Goal: Task Accomplishment & Management: Complete application form

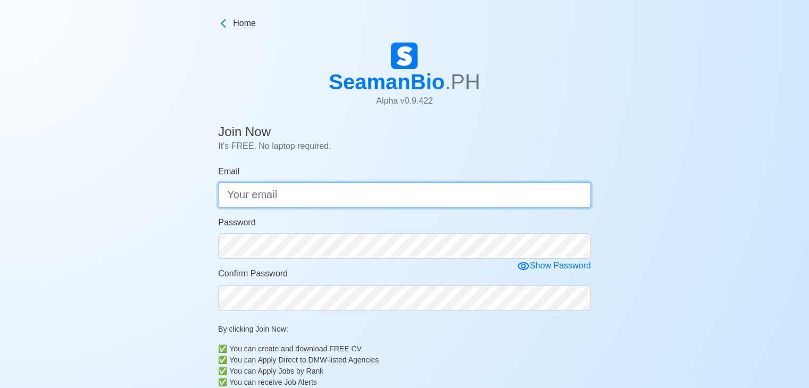
click at [314, 192] on input "Email" at bounding box center [404, 196] width 373 height 26
type input "[EMAIL_ADDRESS][DOMAIN_NAME]"
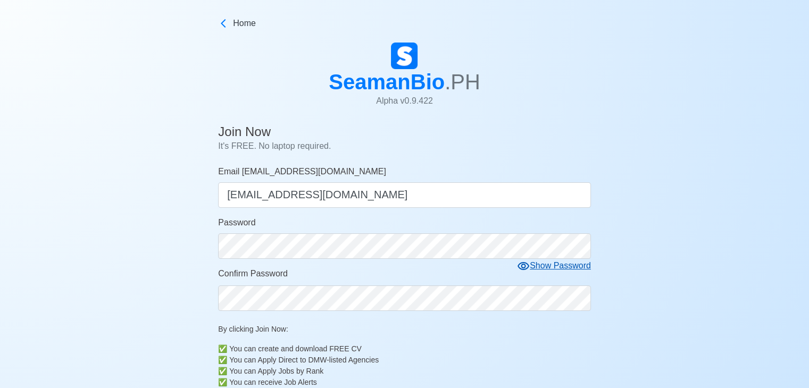
click at [525, 267] on icon at bounding box center [523, 266] width 13 height 13
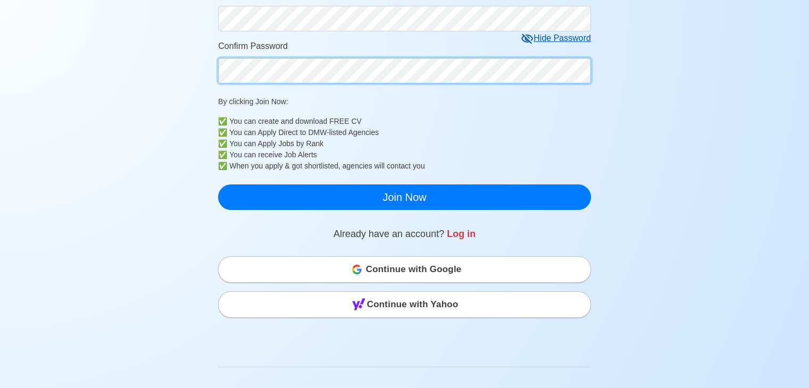
scroll to position [233, 0]
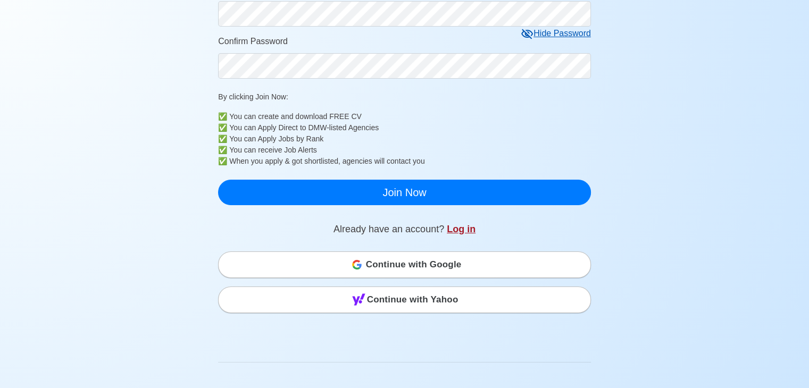
click at [453, 226] on link "Log in" at bounding box center [461, 229] width 29 height 11
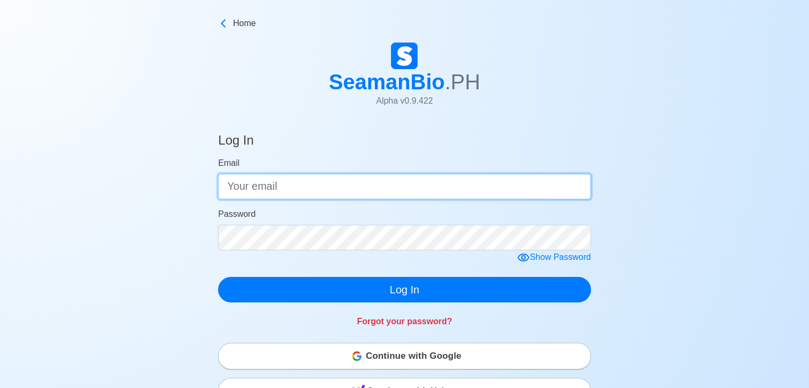
type input "[EMAIL_ADDRESS][DOMAIN_NAME]"
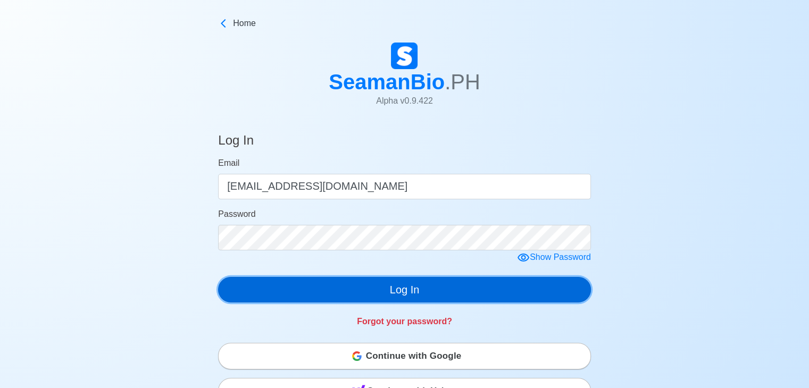
click at [453, 292] on button "Log In" at bounding box center [404, 290] width 373 height 26
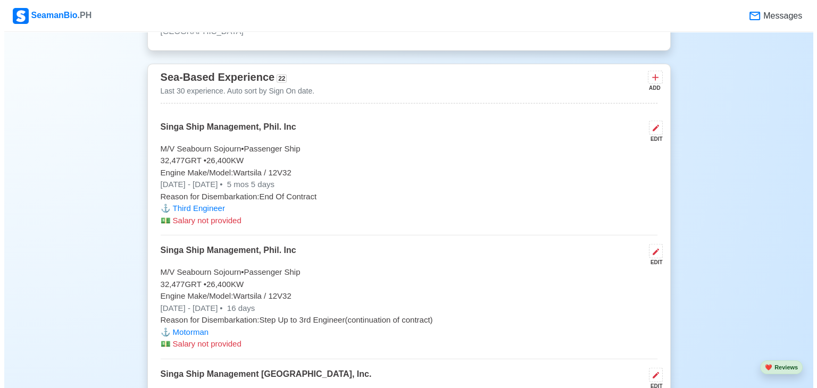
scroll to position [2484, 0]
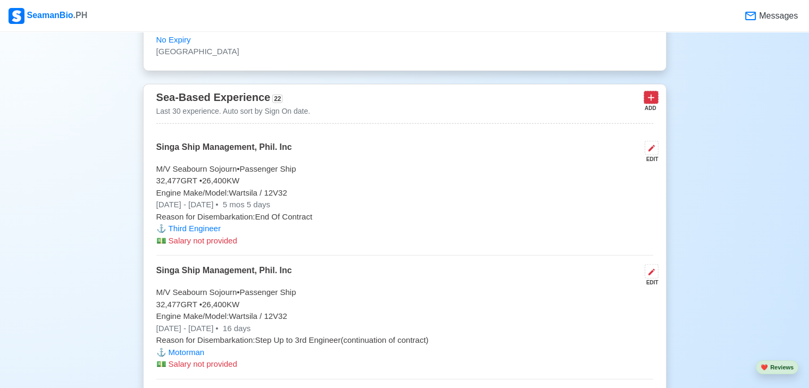
click at [650, 95] on icon at bounding box center [651, 98] width 11 height 11
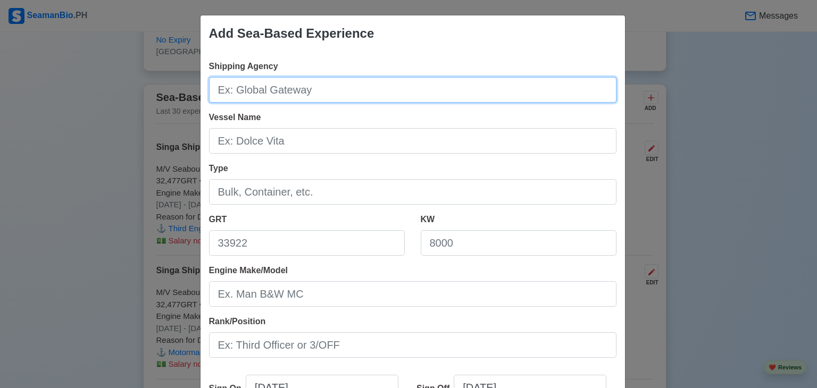
click at [431, 95] on input "Shipping Agency" at bounding box center [413, 90] width 408 height 26
type input "Singa Ship Management [GEOGRAPHIC_DATA], Inc."
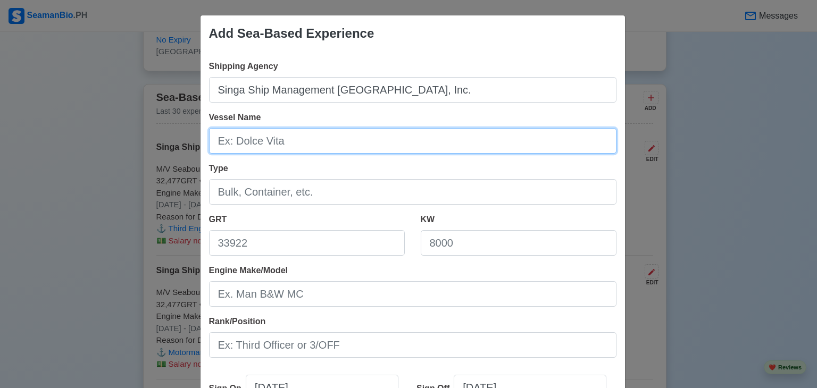
click at [344, 147] on input "Vessel Name" at bounding box center [413, 141] width 408 height 26
type input "M/V Seabourn Sojourn"
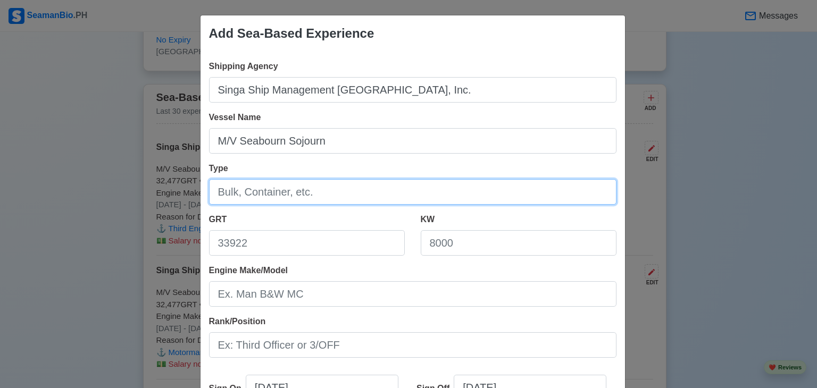
click at [322, 189] on input "Type" at bounding box center [413, 192] width 408 height 26
type input "Passenger Ship"
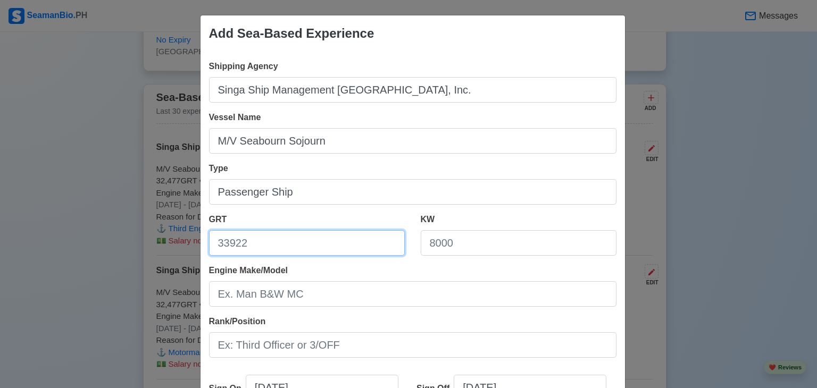
click at [298, 252] on input "GRT" at bounding box center [307, 243] width 196 height 26
type input "32,477"
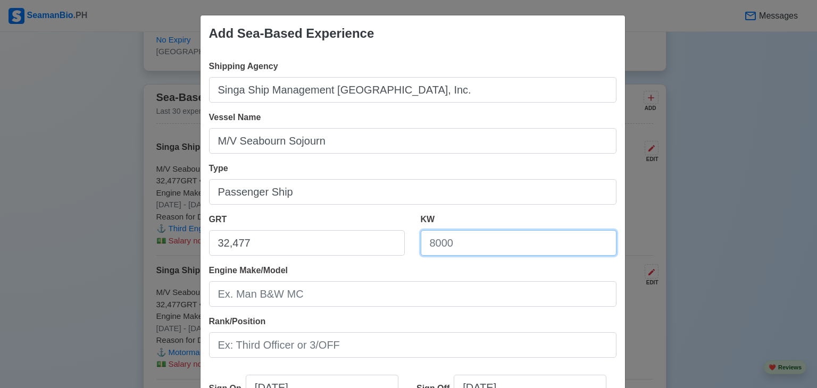
click at [445, 237] on input "KW" at bounding box center [519, 243] width 196 height 26
type input "26,400"
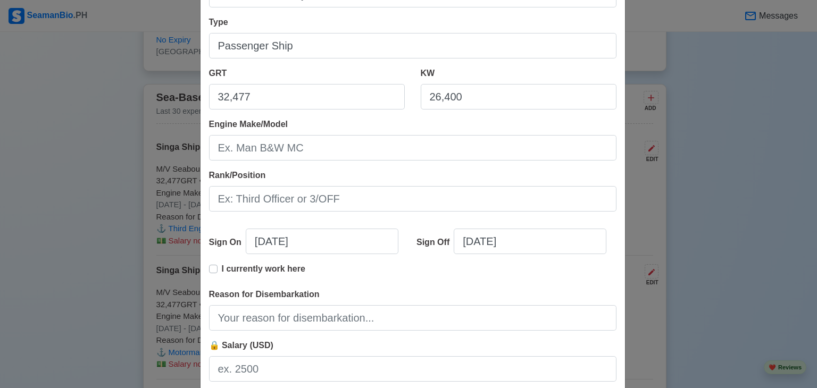
scroll to position [156, 0]
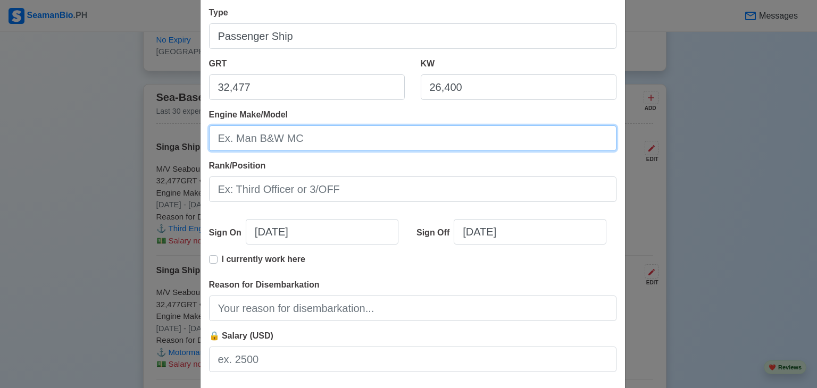
click at [419, 140] on input "Engine Make/Model" at bounding box center [413, 139] width 408 height 26
type input "Wartsila / 12V32"
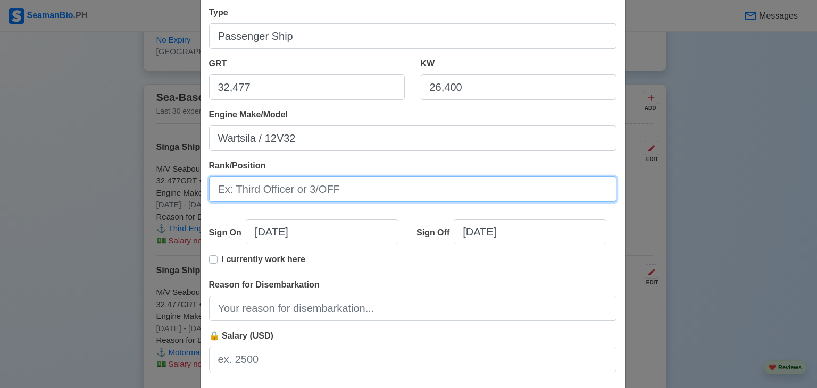
click at [290, 184] on input "Rank/Position" at bounding box center [413, 190] width 408 height 26
type input "Motorman"
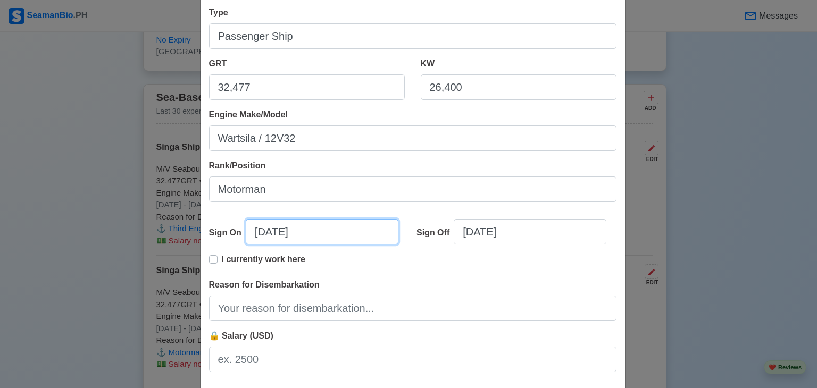
click at [275, 233] on input "[DATE]" at bounding box center [322, 232] width 153 height 26
select select "****"
select select "******"
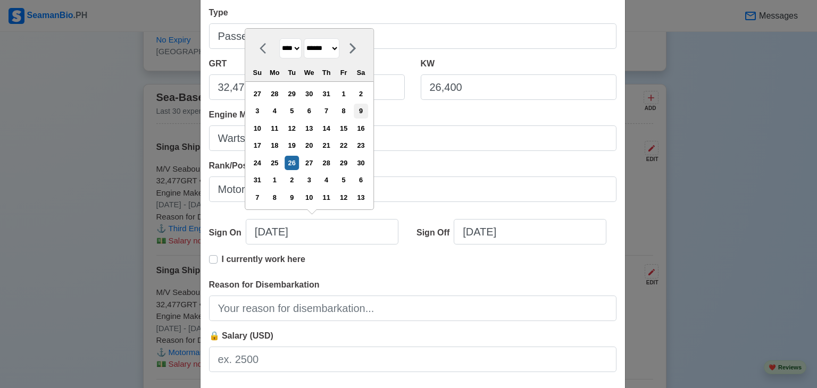
click at [361, 115] on div "9" at bounding box center [361, 111] width 14 height 14
type input "[DATE]"
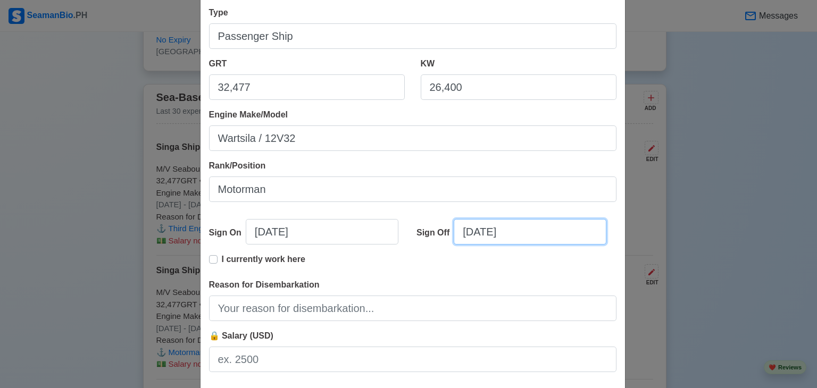
select select "****"
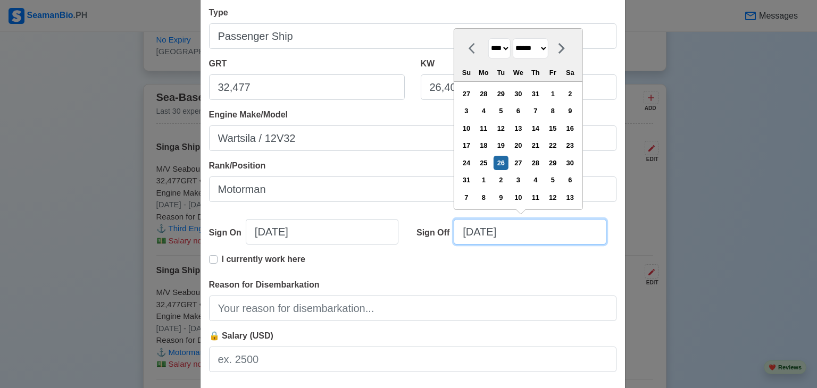
click at [480, 231] on input "[DATE]" at bounding box center [530, 232] width 153 height 26
click at [566, 47] on icon at bounding box center [561, 48] width 13 height 13
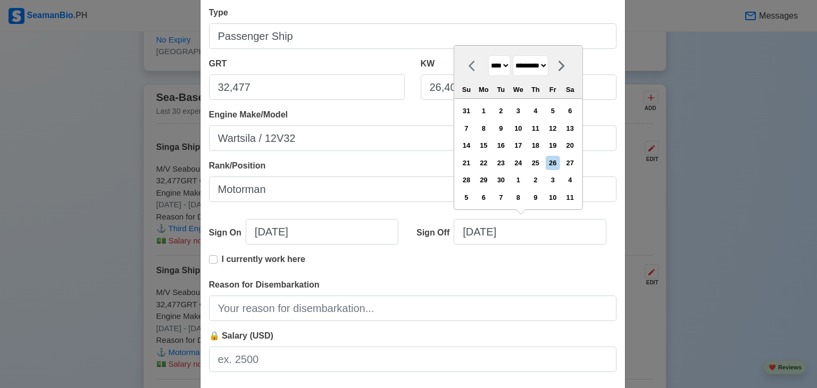
click at [568, 62] on icon at bounding box center [561, 66] width 13 height 13
select select "********"
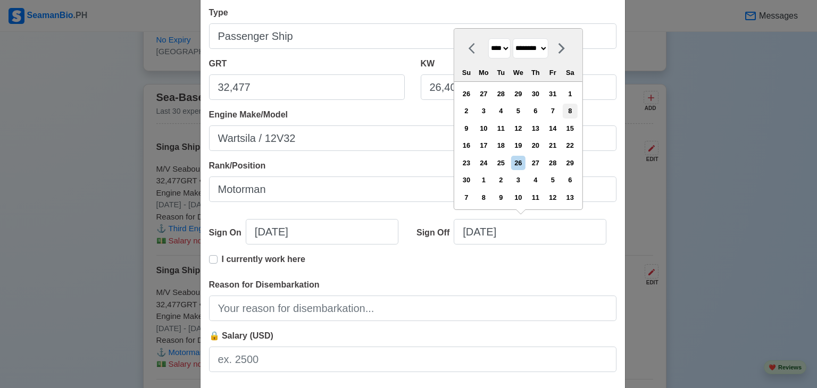
click at [574, 109] on div "8" at bounding box center [570, 111] width 14 height 14
type input "[DATE]"
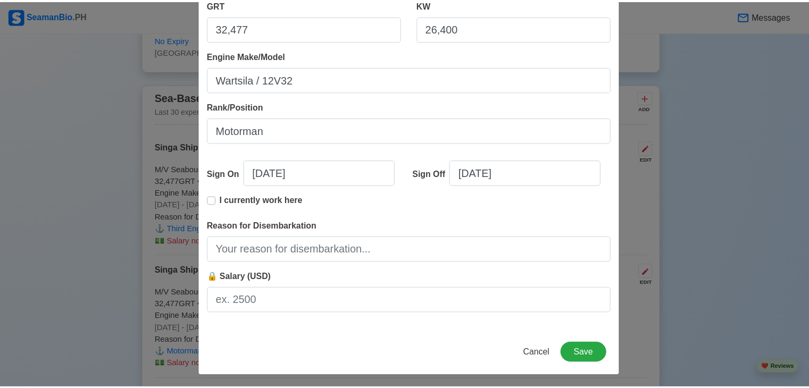
scroll to position [218, 0]
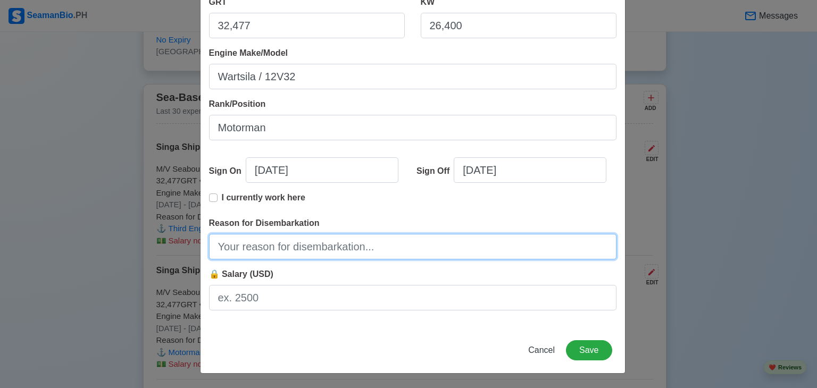
click at [277, 254] on input "Reason for Disembarkation" at bounding box center [413, 247] width 408 height 26
type input "End Of Contract"
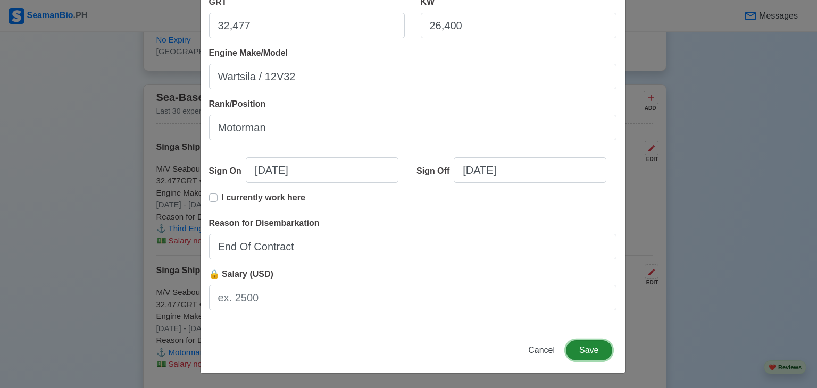
click at [588, 350] on button "Save" at bounding box center [589, 351] width 46 height 20
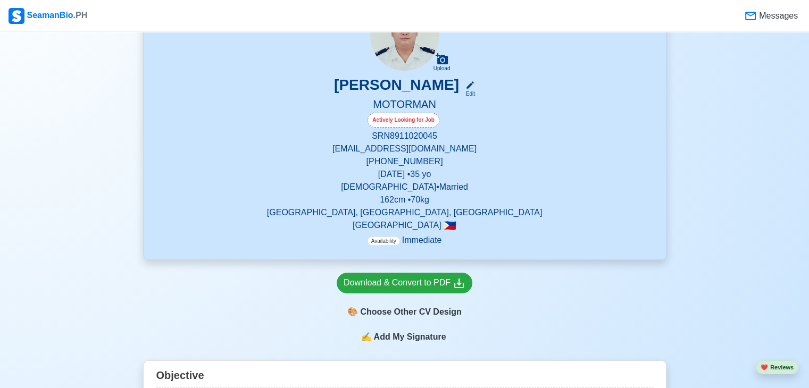
scroll to position [121, 0]
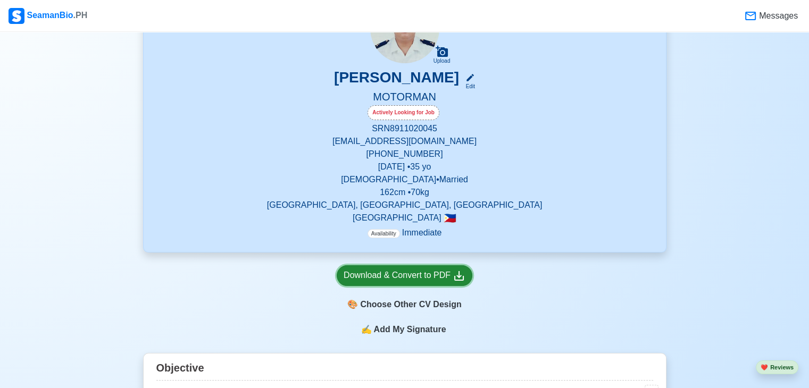
click at [398, 276] on div "Download & Convert to PDF" at bounding box center [405, 275] width 122 height 13
